Goal: Transaction & Acquisition: Purchase product/service

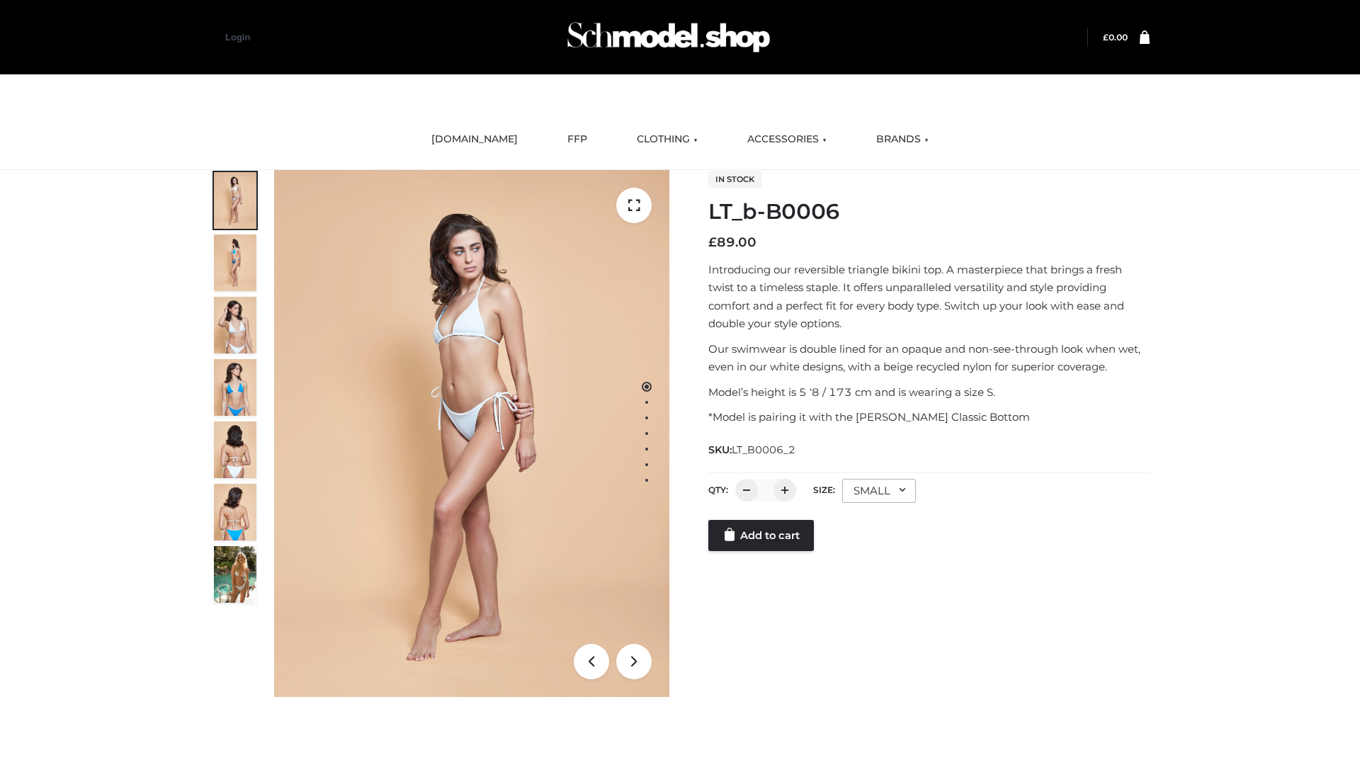
click at [762, 551] on link "Add to cart" at bounding box center [761, 535] width 106 height 31
